Goal: Navigation & Orientation: Find specific page/section

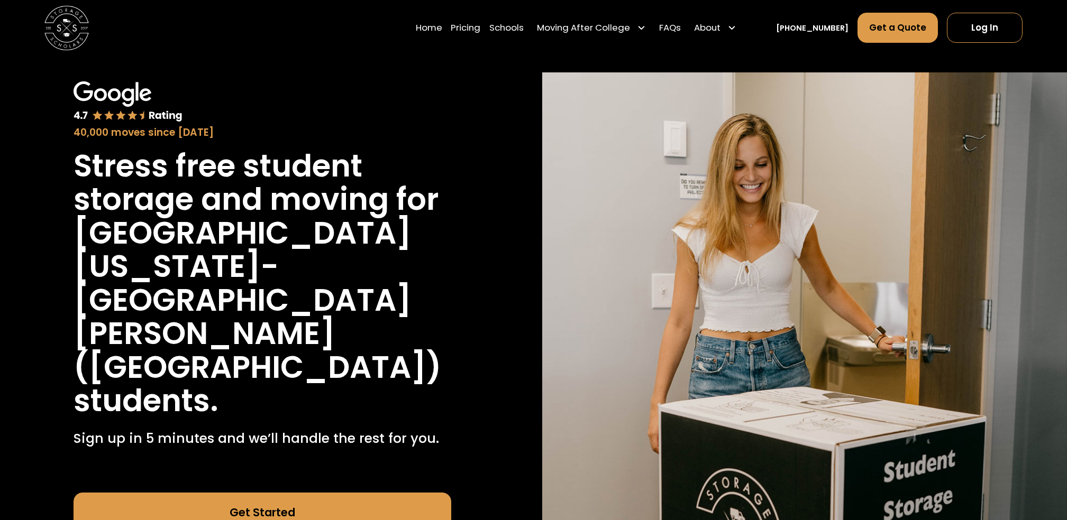
scroll to position [29, 0]
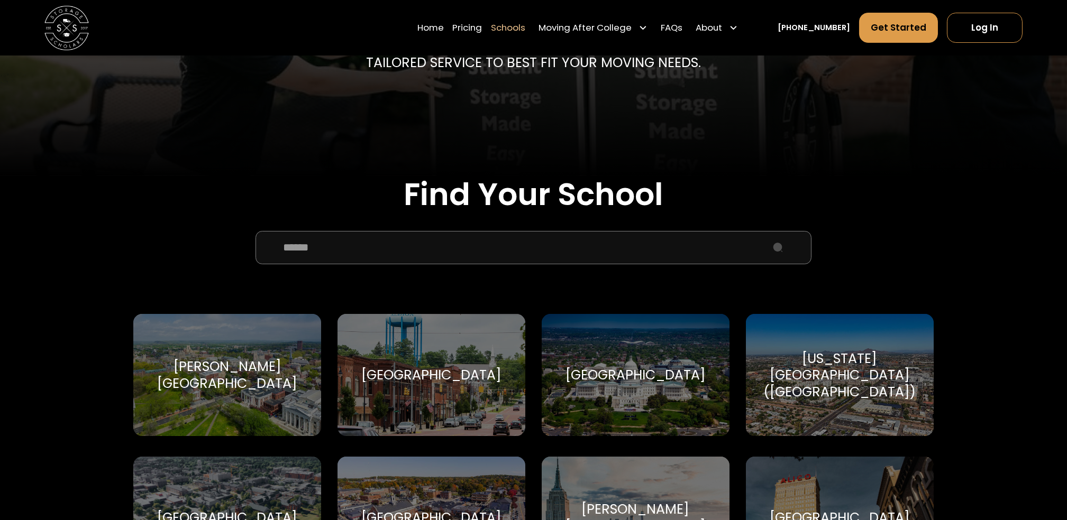
scroll to position [252, 0]
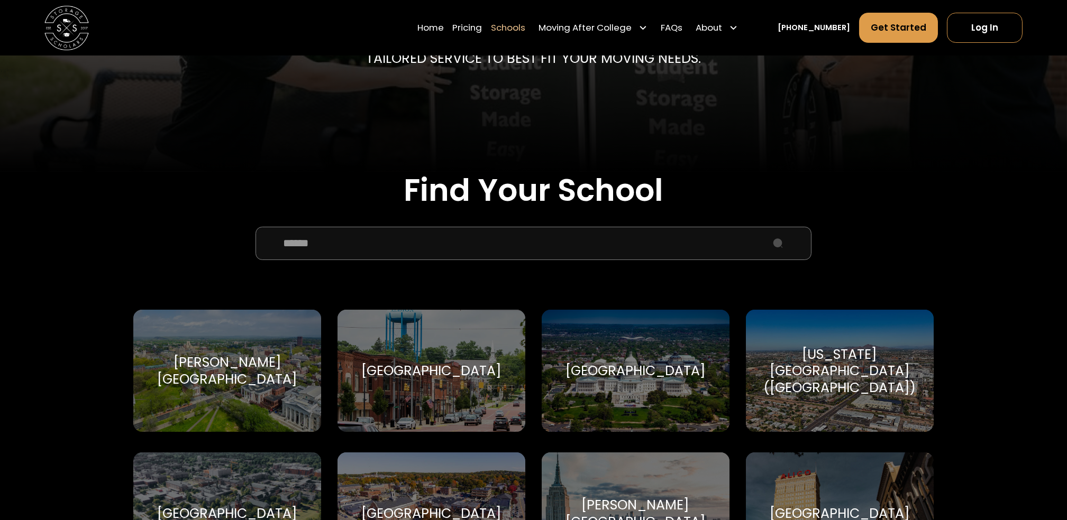
click at [371, 240] on input "School Select Form" at bounding box center [532, 243] width 555 height 33
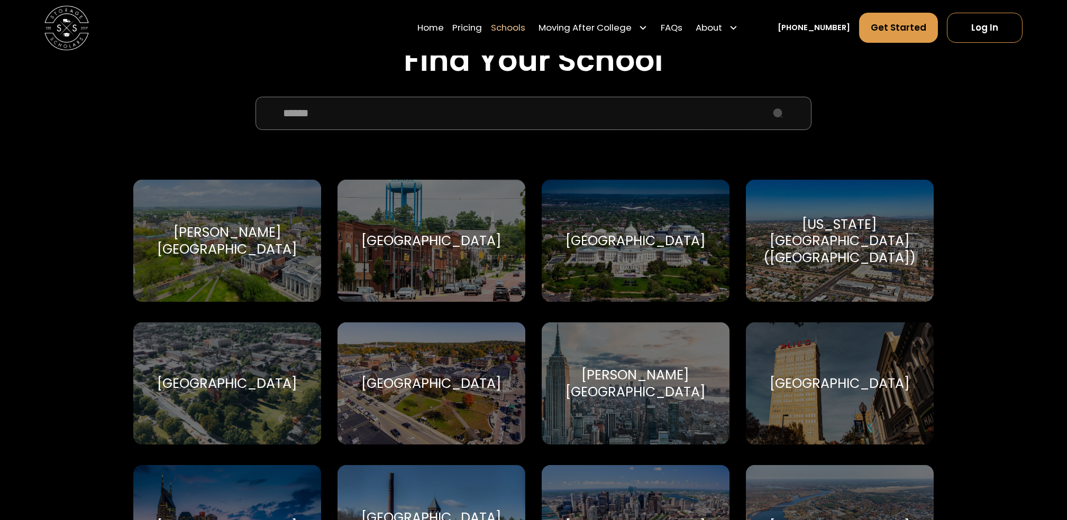
scroll to position [383, 0]
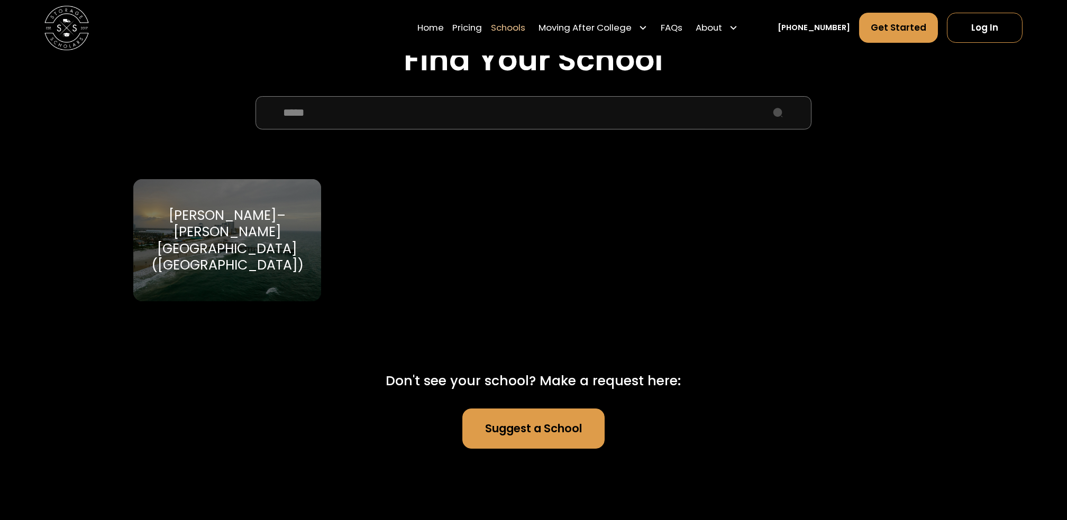
type input "*****"
click at [272, 226] on div "[PERSON_NAME]–[PERSON_NAME][GEOGRAPHIC_DATA] ([GEOGRAPHIC_DATA])" at bounding box center [227, 240] width 161 height 67
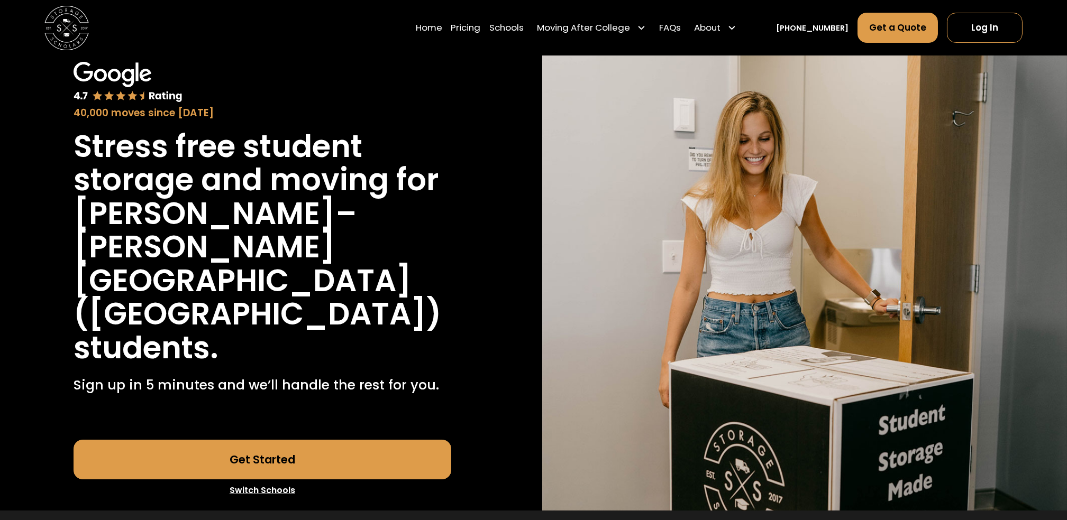
scroll to position [59, 0]
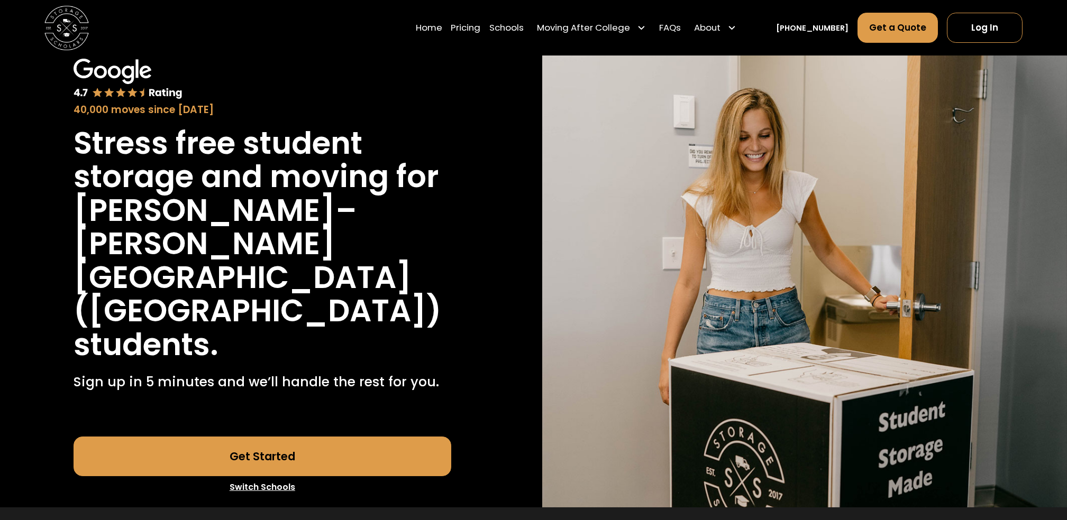
click at [299, 437] on link "Get Started" at bounding box center [263, 457] width 378 height 40
